Goal: Check status: Check status

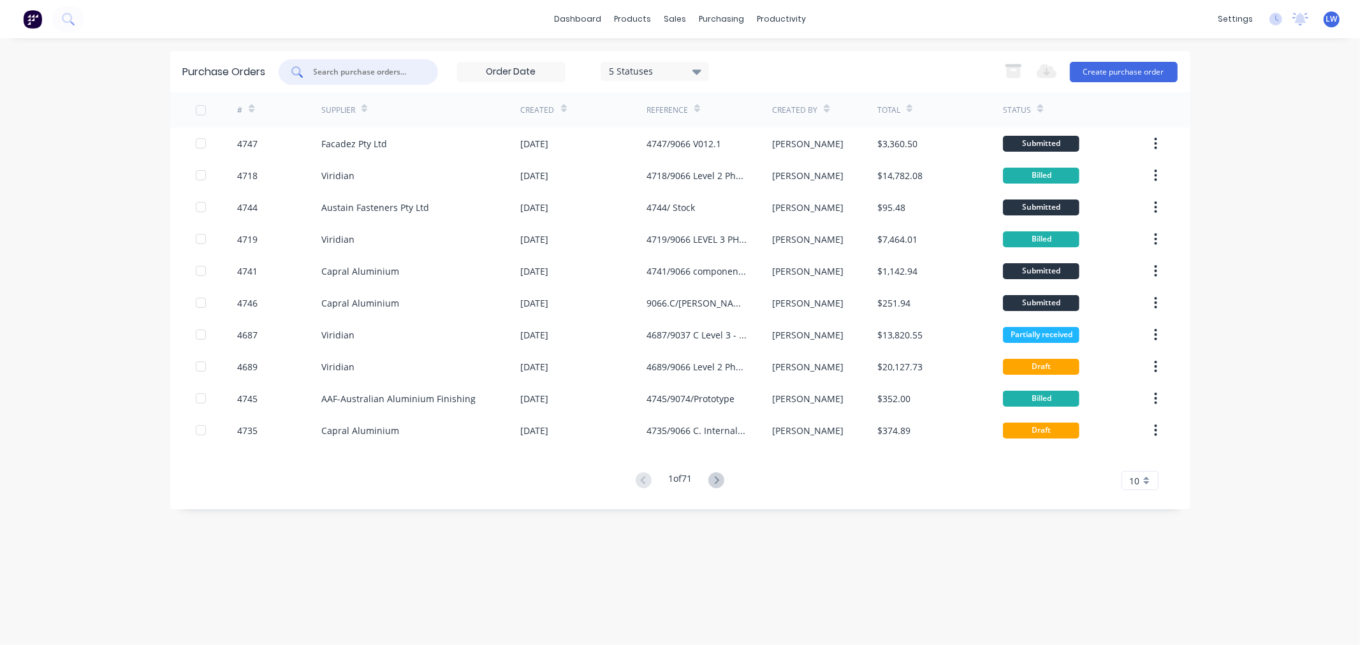
click at [349, 66] on input "text" at bounding box center [365, 72] width 106 height 13
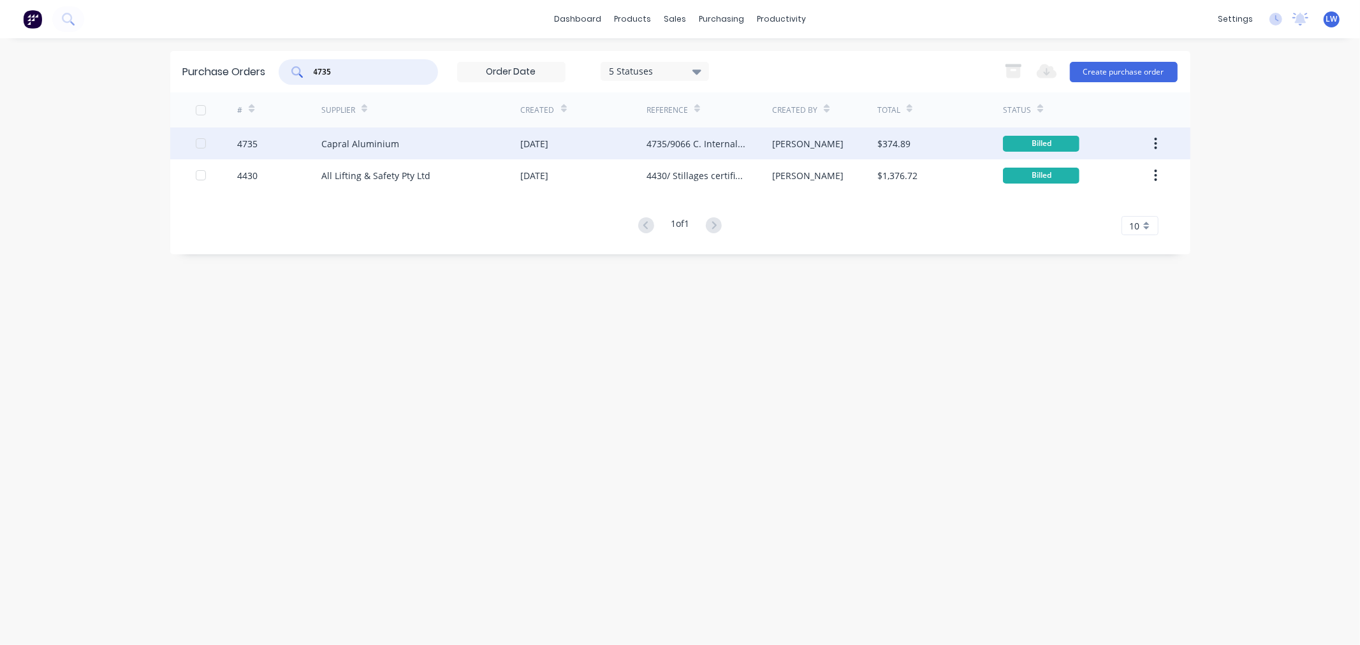
type input "4735"
click at [394, 139] on div "Capral Aluminium" at bounding box center [360, 143] width 78 height 13
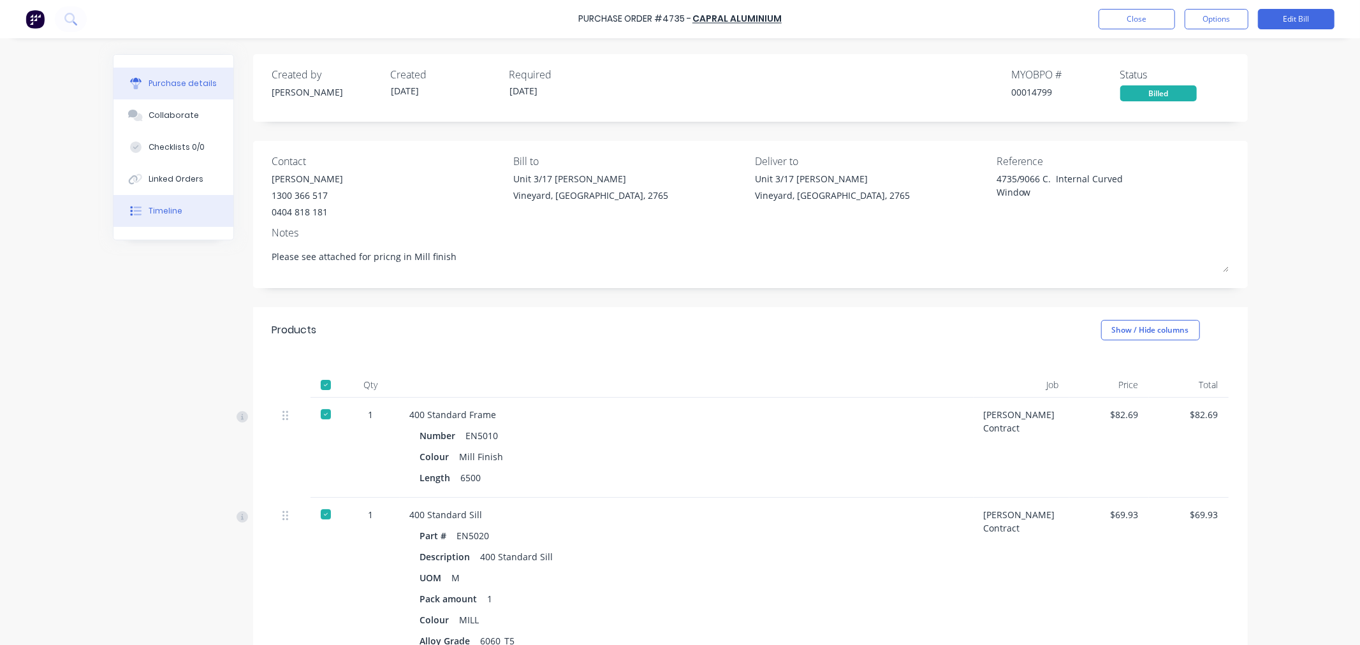
click at [159, 208] on div "Timeline" at bounding box center [166, 210] width 34 height 11
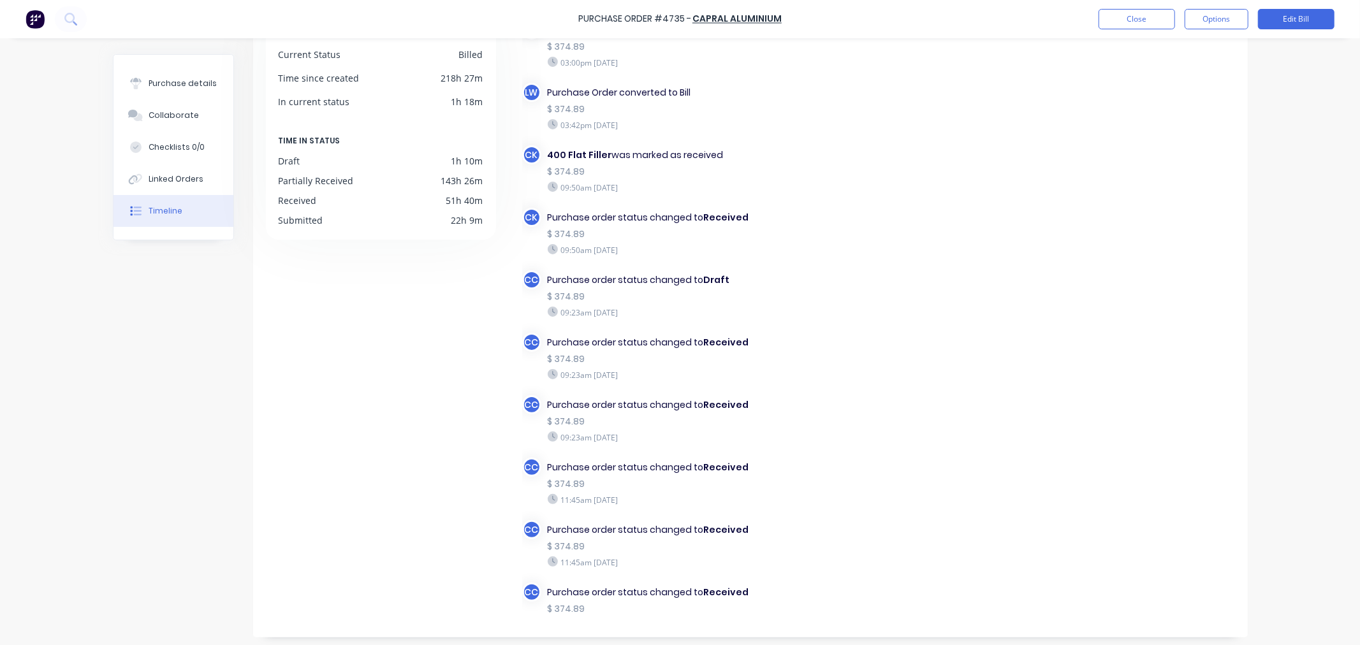
scroll to position [107, 0]
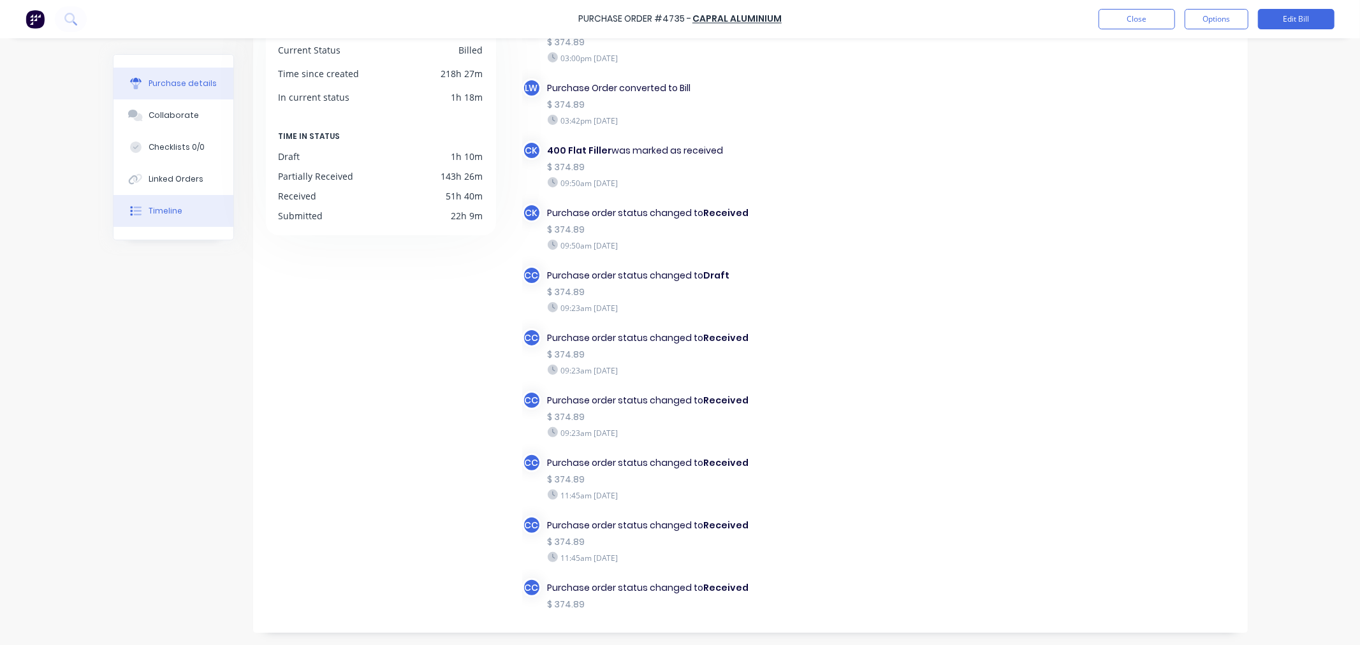
click at [159, 82] on div "Purchase details" at bounding box center [183, 83] width 68 height 11
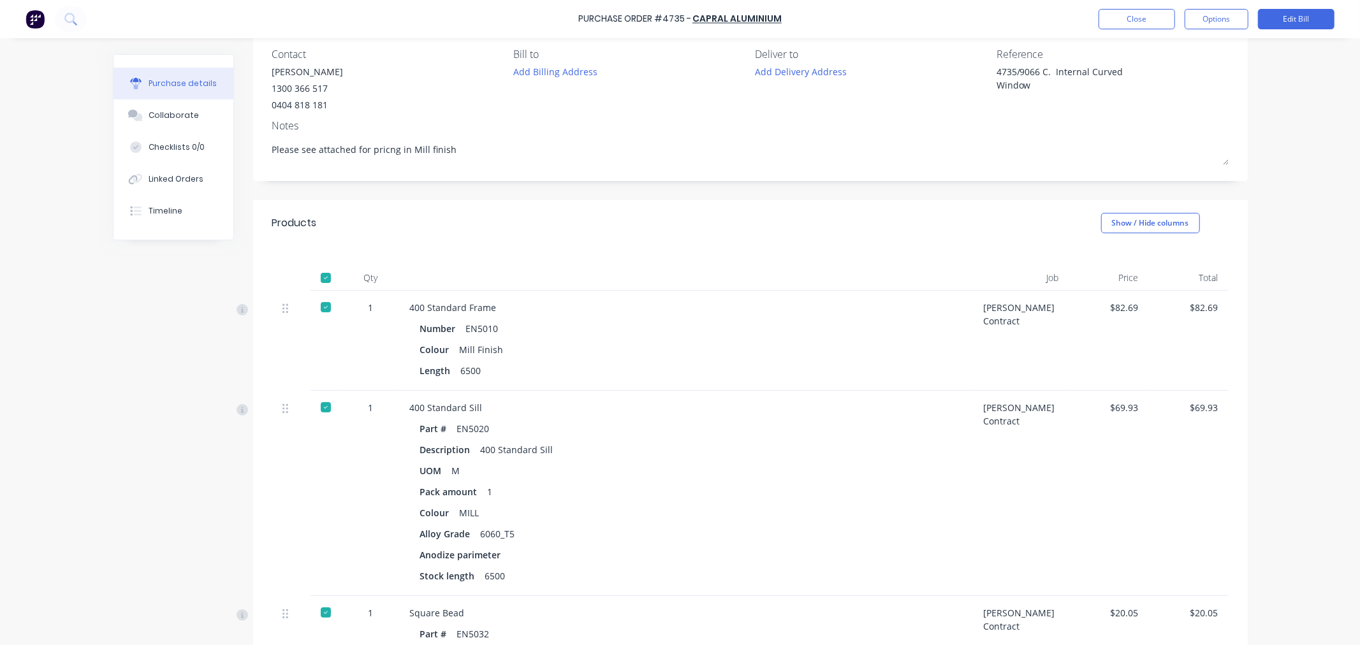
type textarea "x"
